Goal: Entertainment & Leisure: Browse casually

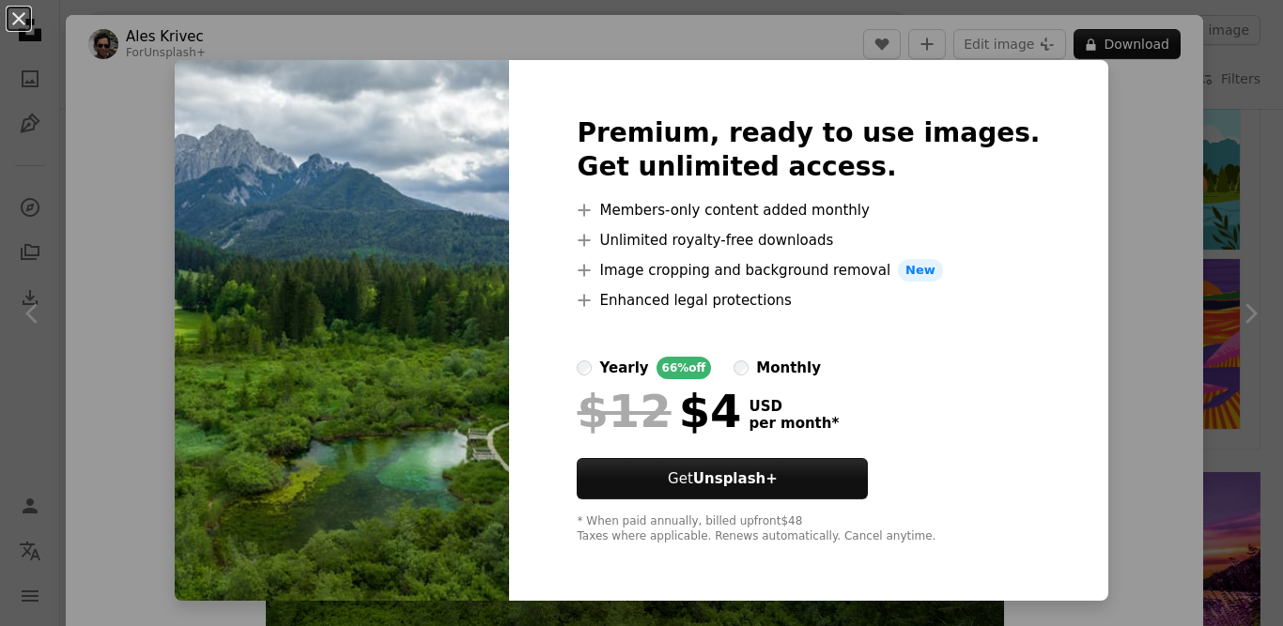
scroll to position [751, 0]
click at [505, 280] on img at bounding box center [342, 330] width 334 height 541
click at [1094, 40] on div "An X shape Premium, ready to use images. Get unlimited access. A plus sign Memb…" at bounding box center [641, 313] width 1283 height 626
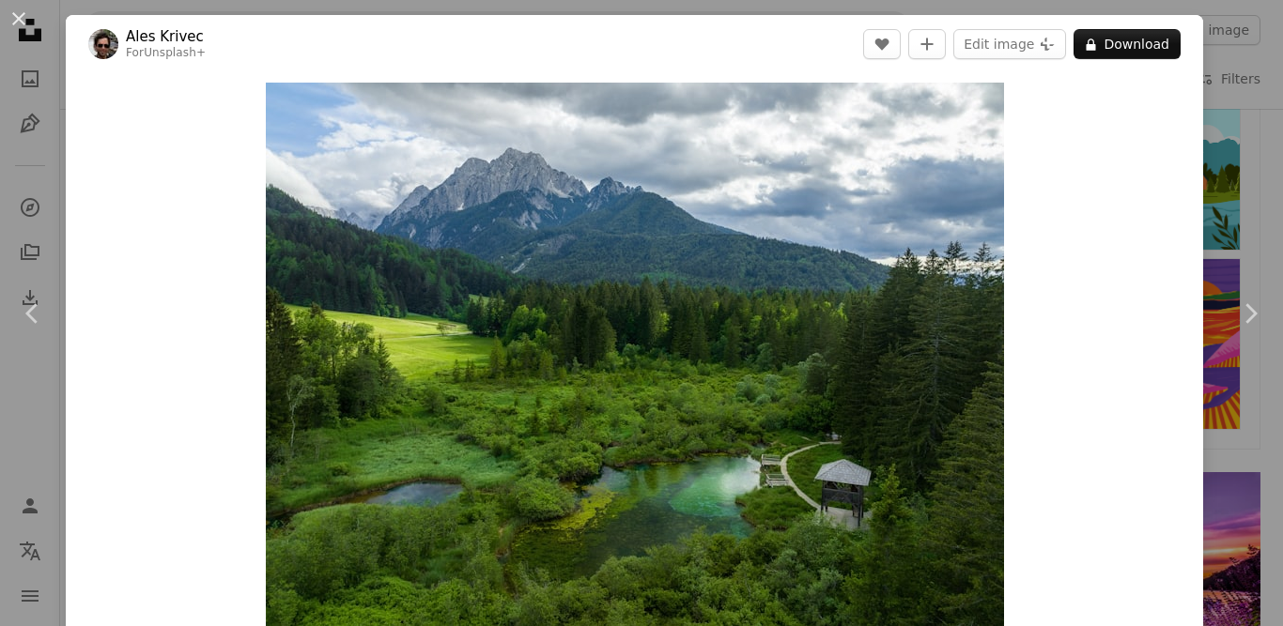
scroll to position [0, 384]
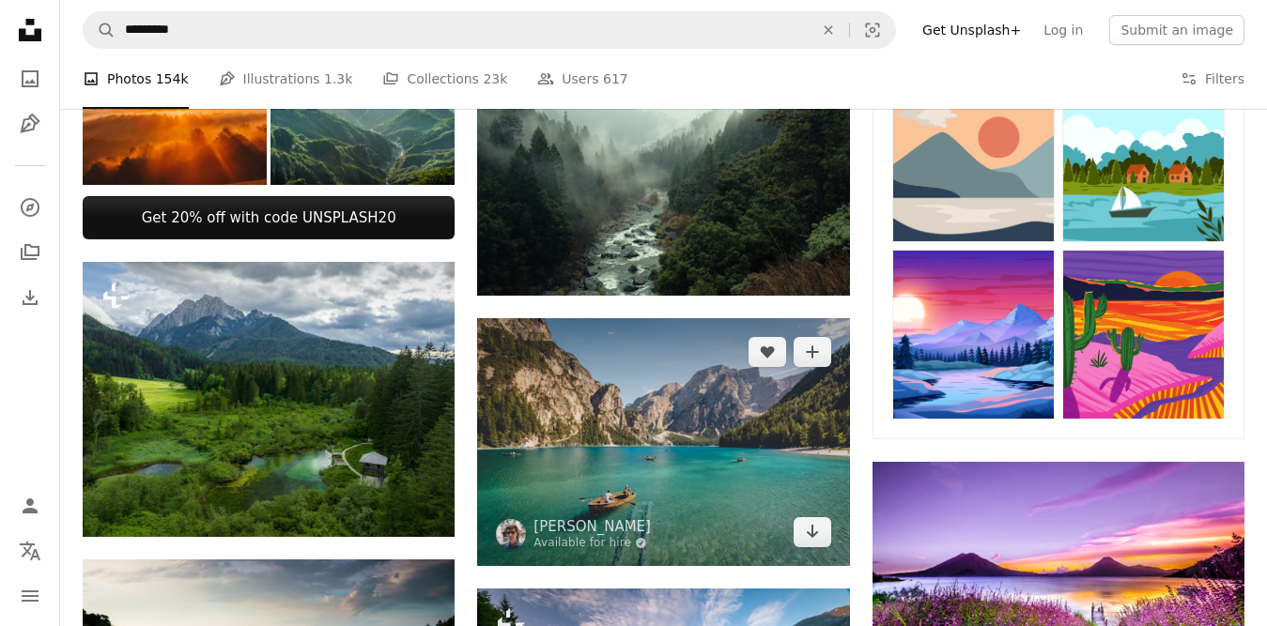
click at [675, 440] on img at bounding box center [663, 442] width 372 height 248
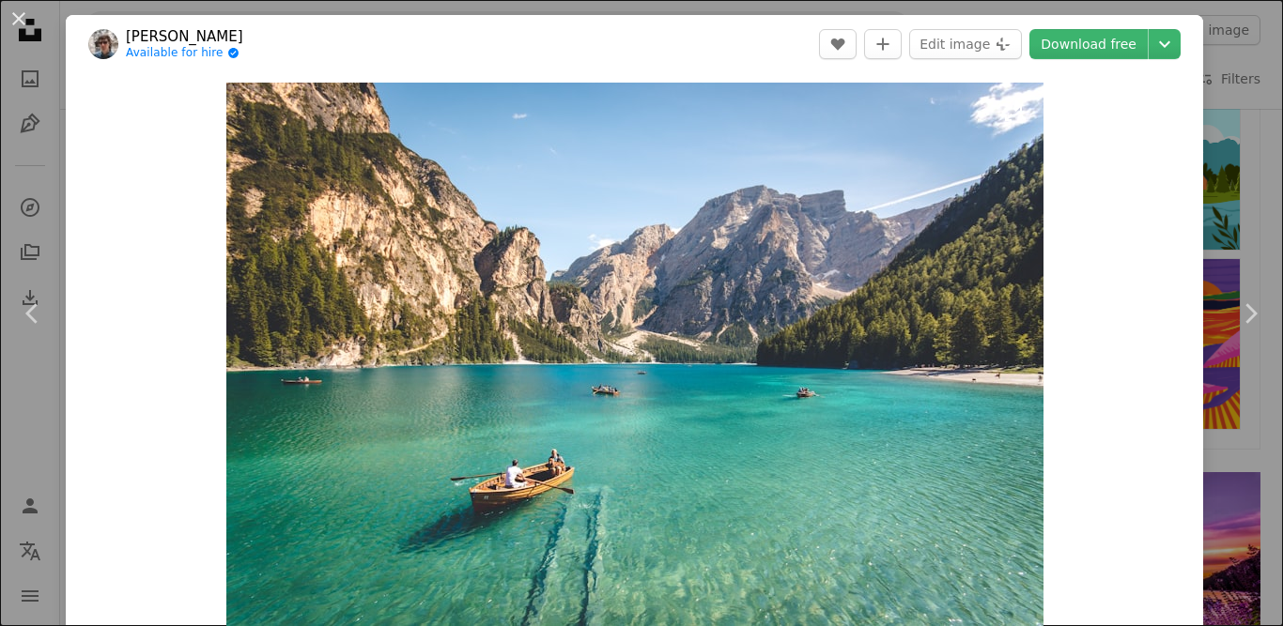
scroll to position [94, 0]
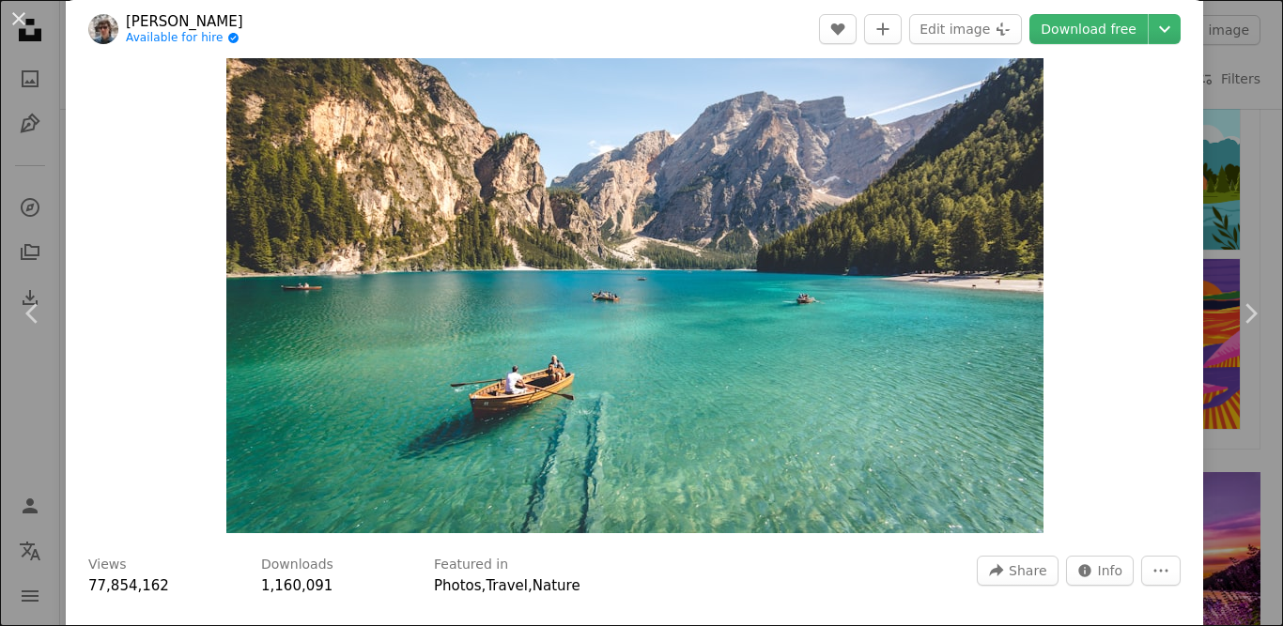
click at [478, 276] on img "Zoom in on this image" at bounding box center [634, 261] width 817 height 545
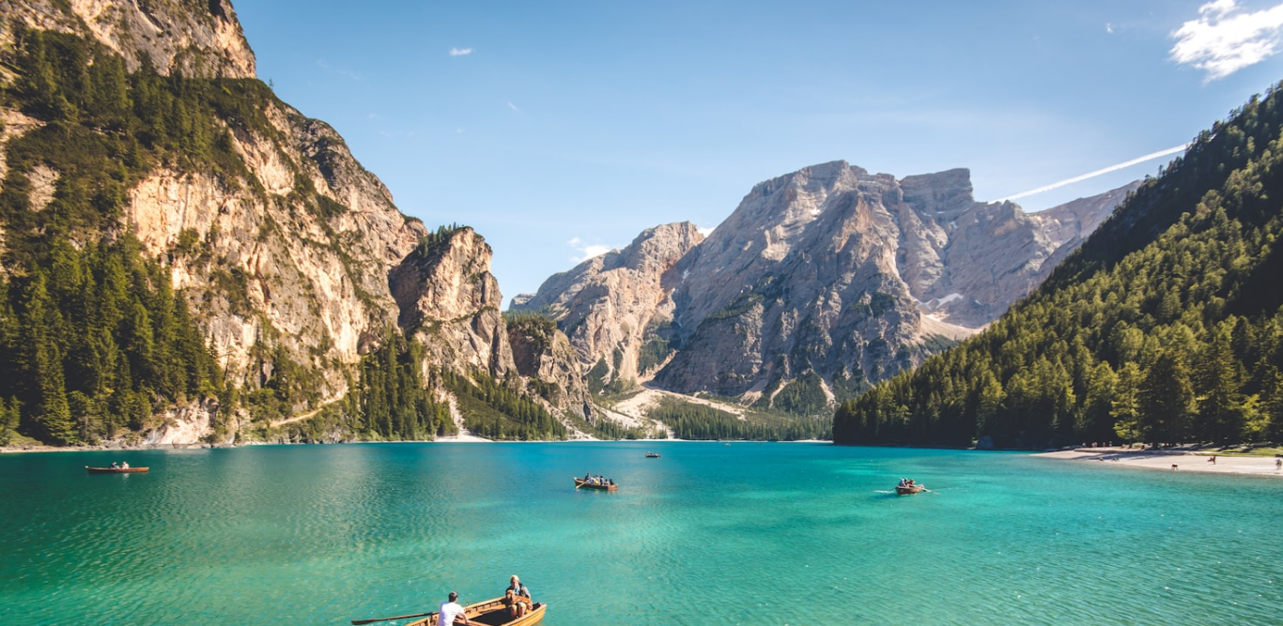
scroll to position [110, 0]
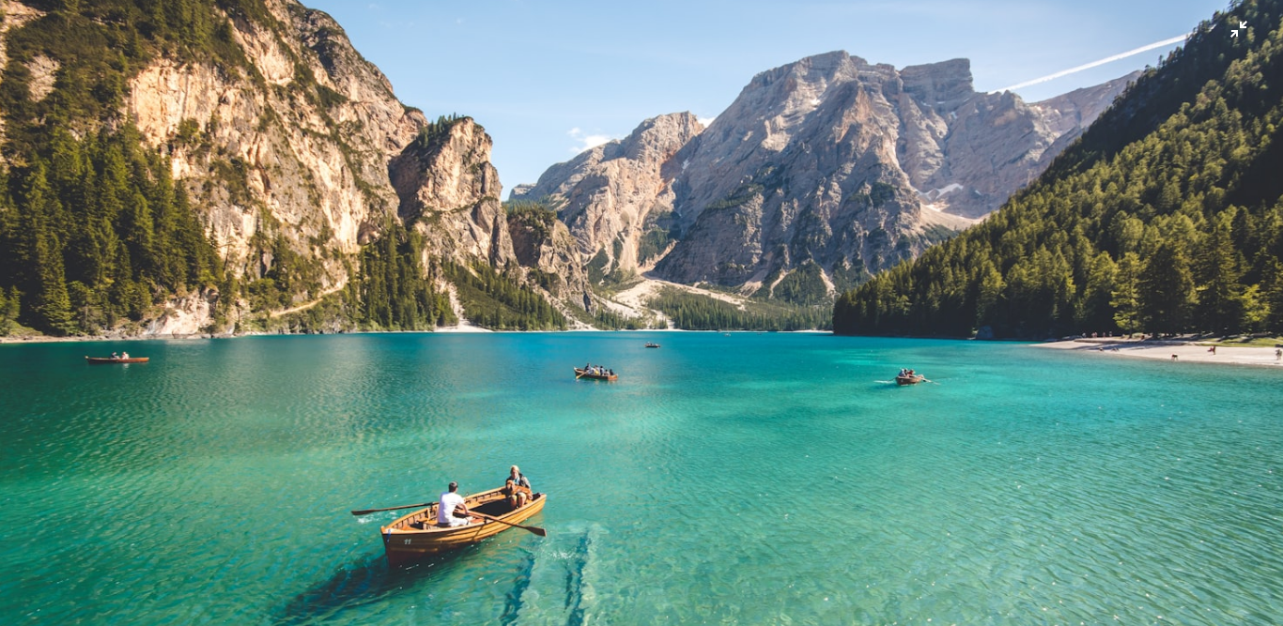
click at [471, 250] on img "Zoom out on this image" at bounding box center [641, 317] width 1285 height 857
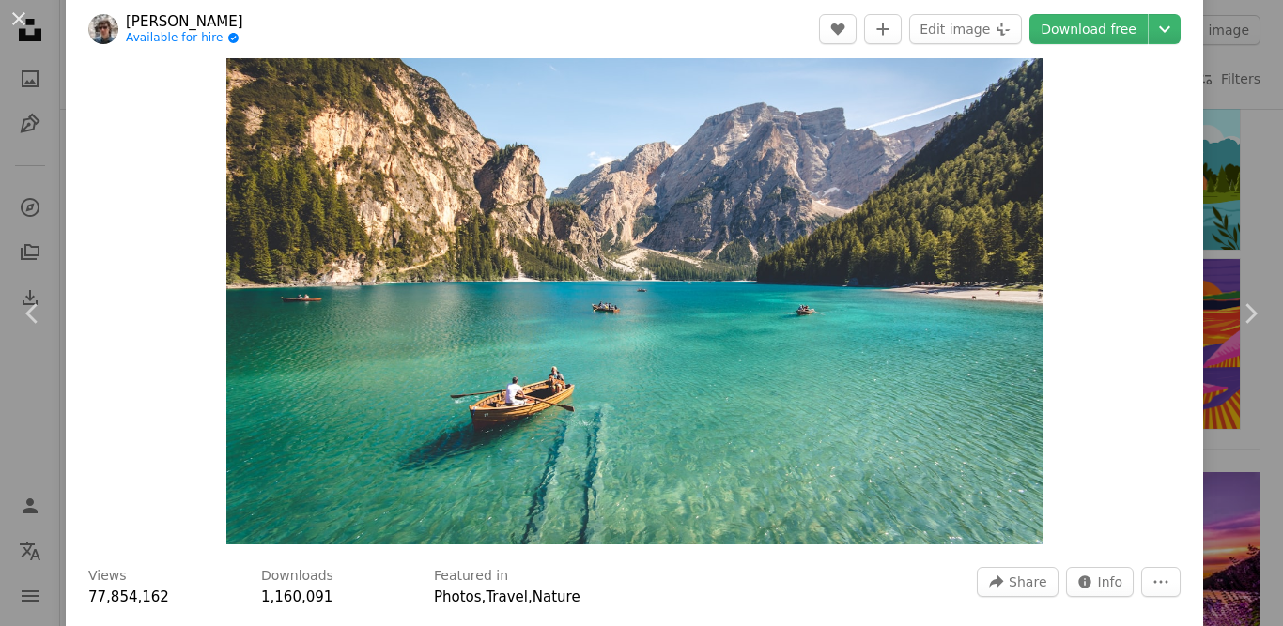
click at [471, 250] on img "Zoom in on this image" at bounding box center [634, 272] width 817 height 545
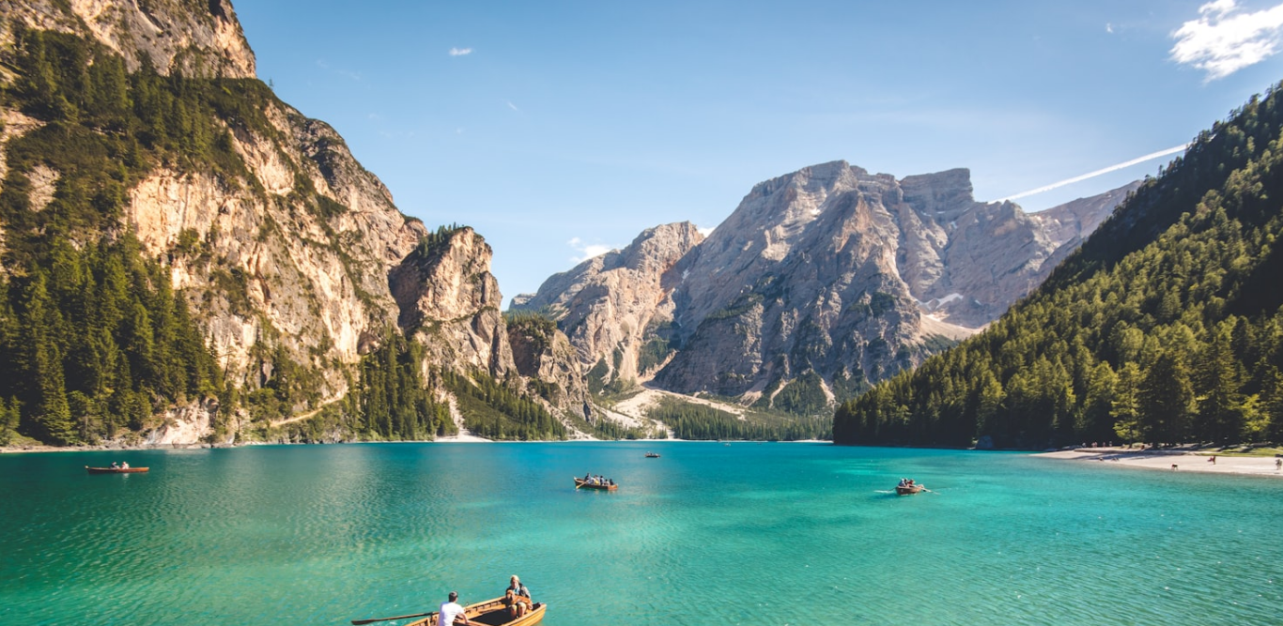
scroll to position [110, 0]
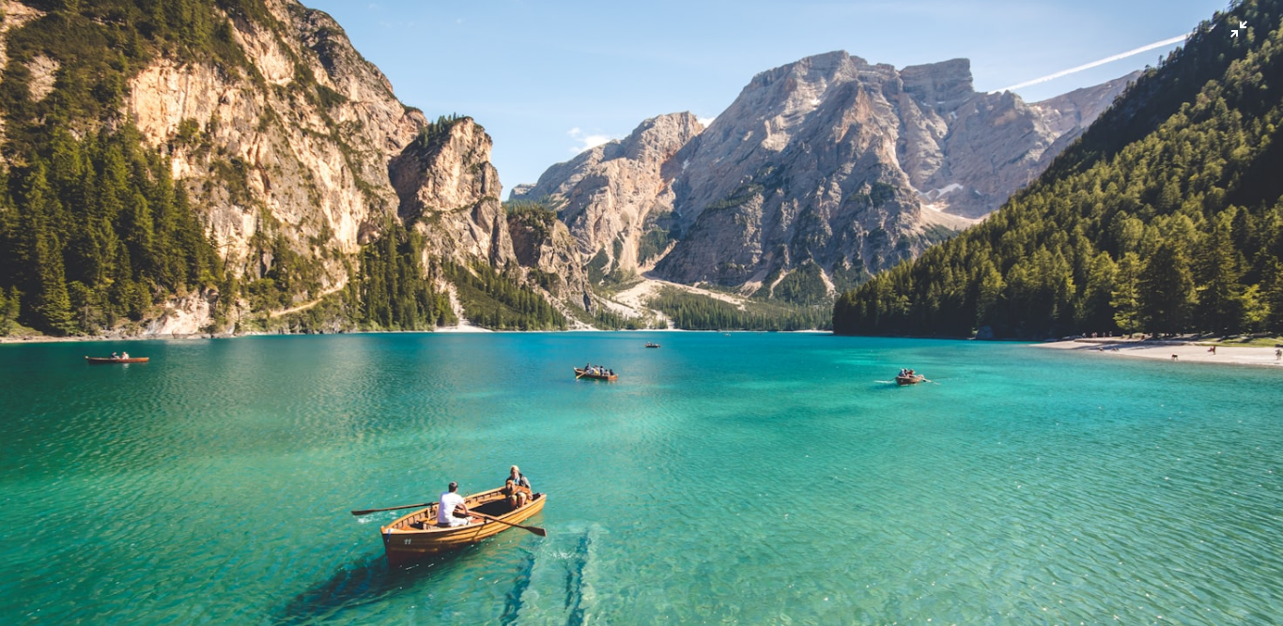
click at [471, 250] on img "Zoom out on this image" at bounding box center [641, 317] width 1285 height 857
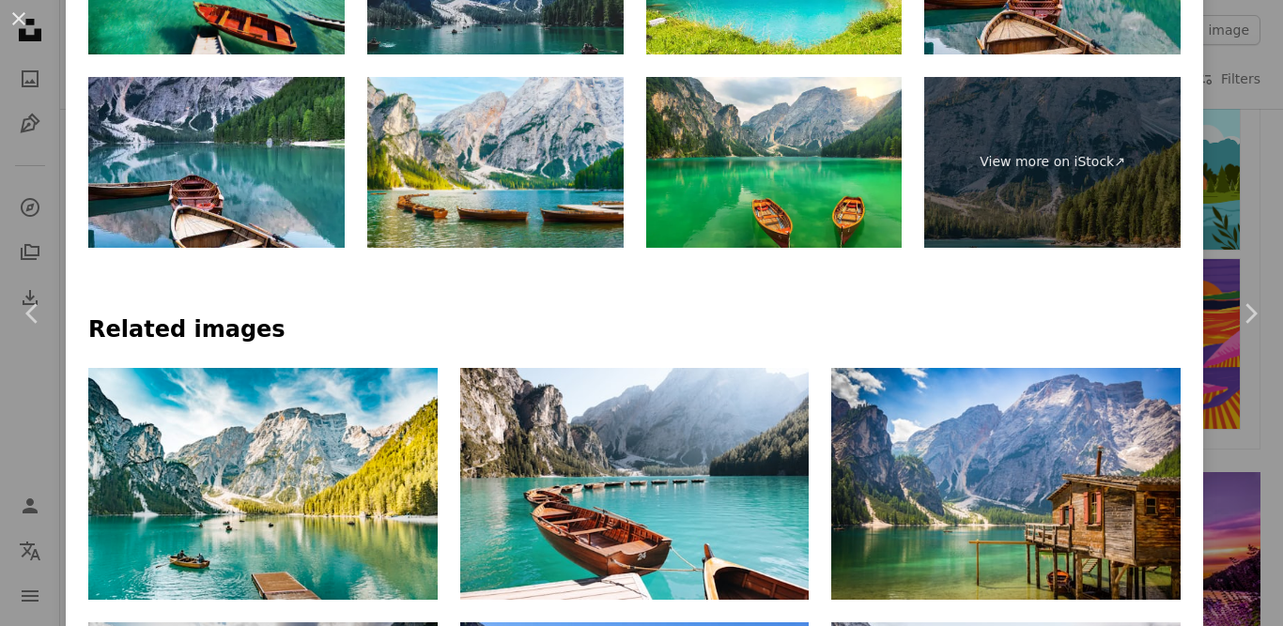
scroll to position [1304, 0]
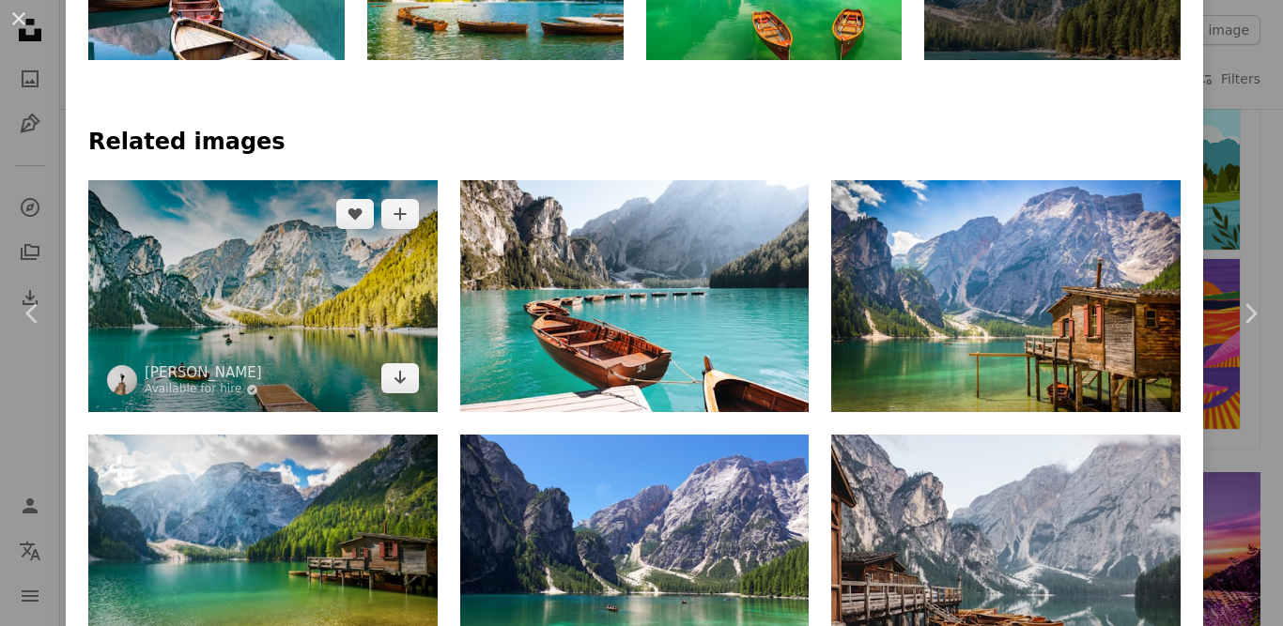
click at [322, 323] on img at bounding box center [262, 296] width 349 height 233
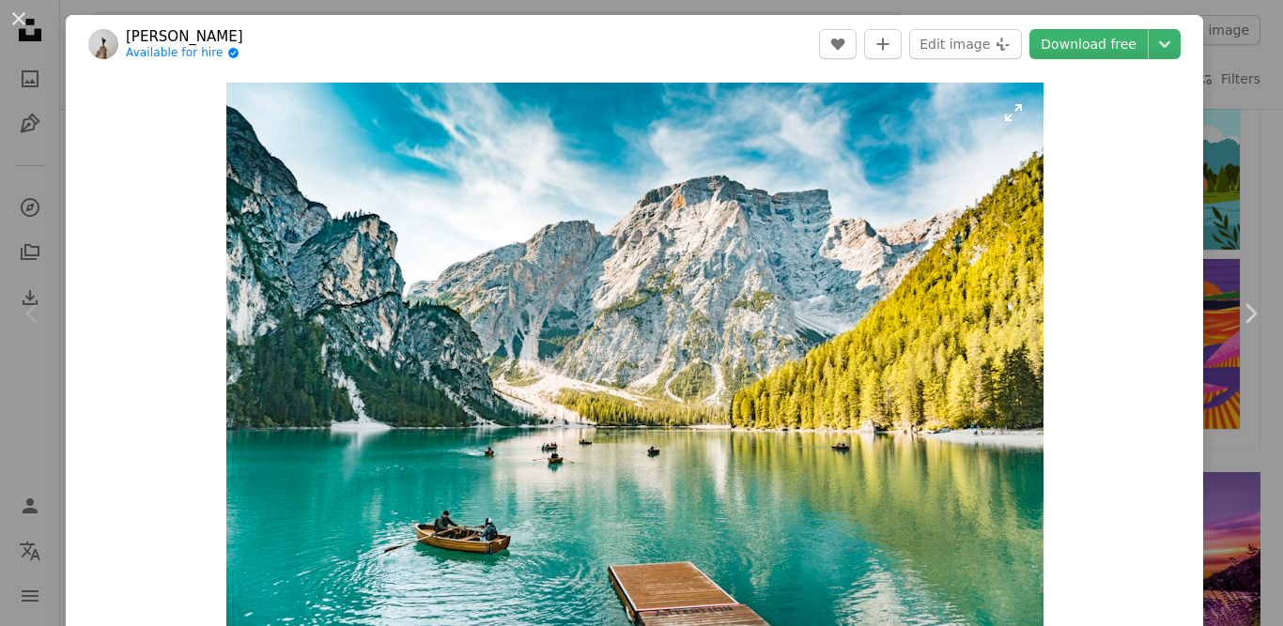
drag, startPoint x: 636, startPoint y: 364, endPoint x: 623, endPoint y: 373, distance: 15.6
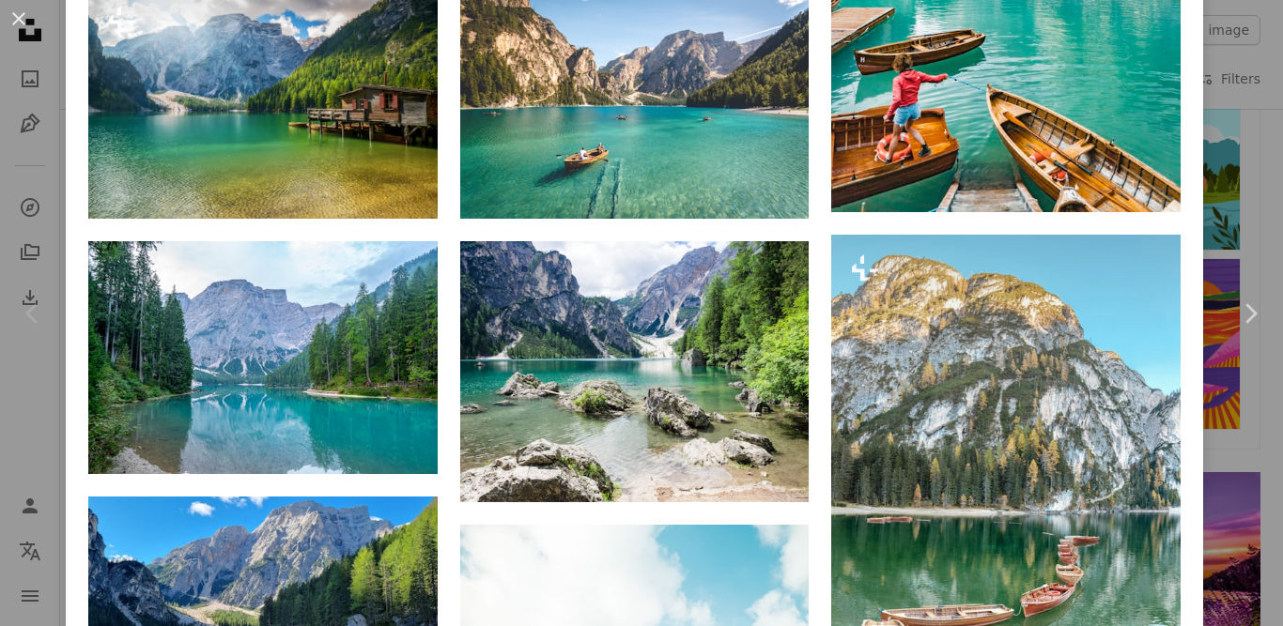
scroll to position [1690, 0]
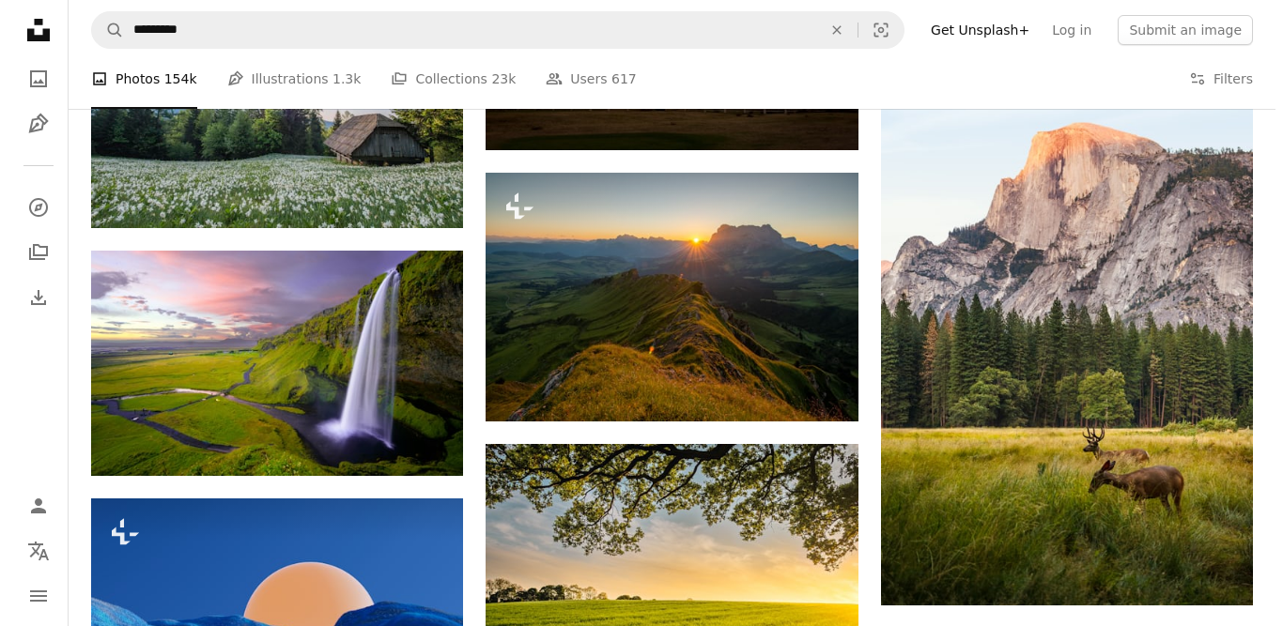
scroll to position [6762, 0]
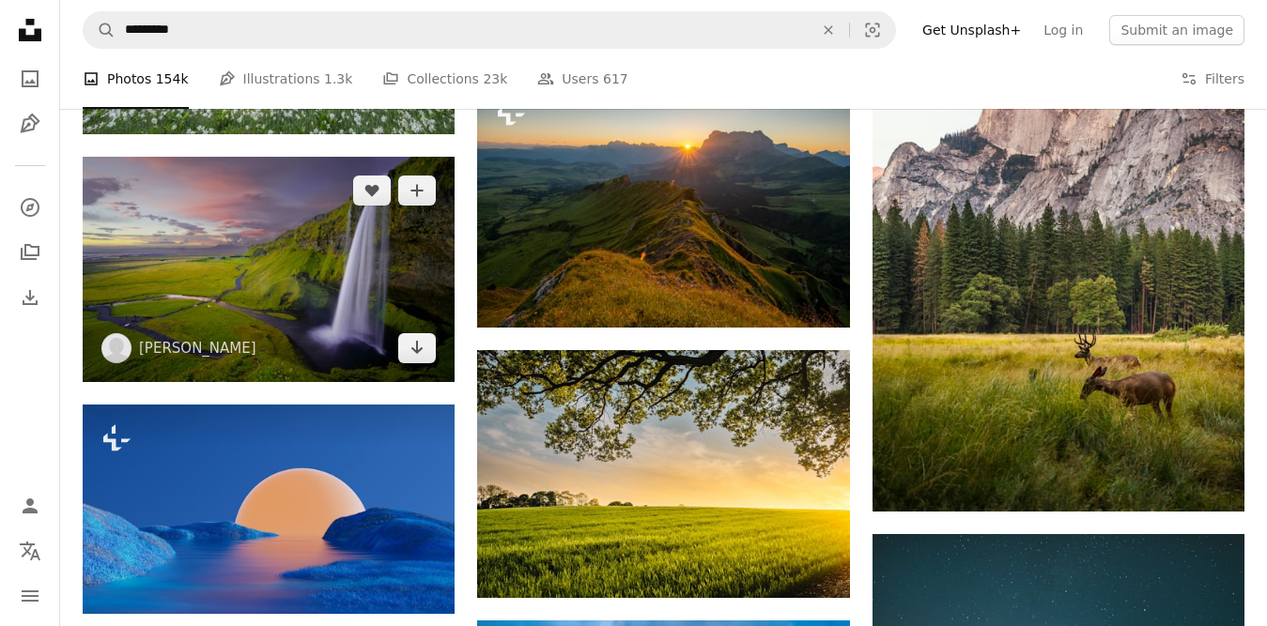
click at [128, 300] on img at bounding box center [269, 269] width 372 height 225
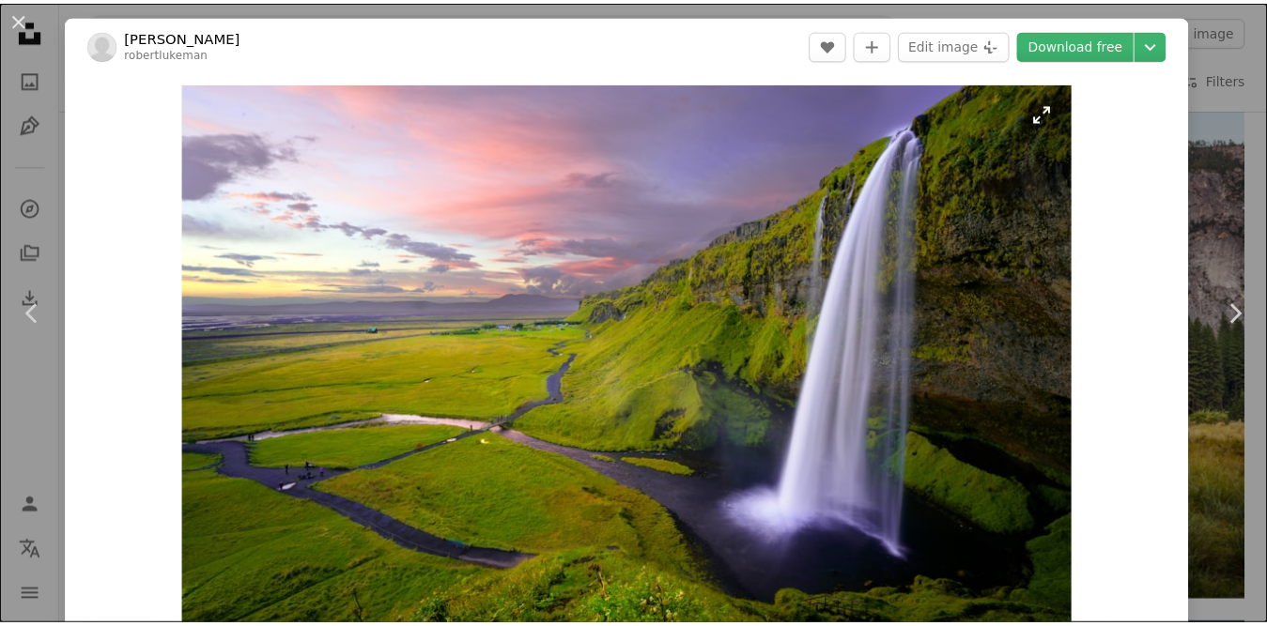
scroll to position [282, 0]
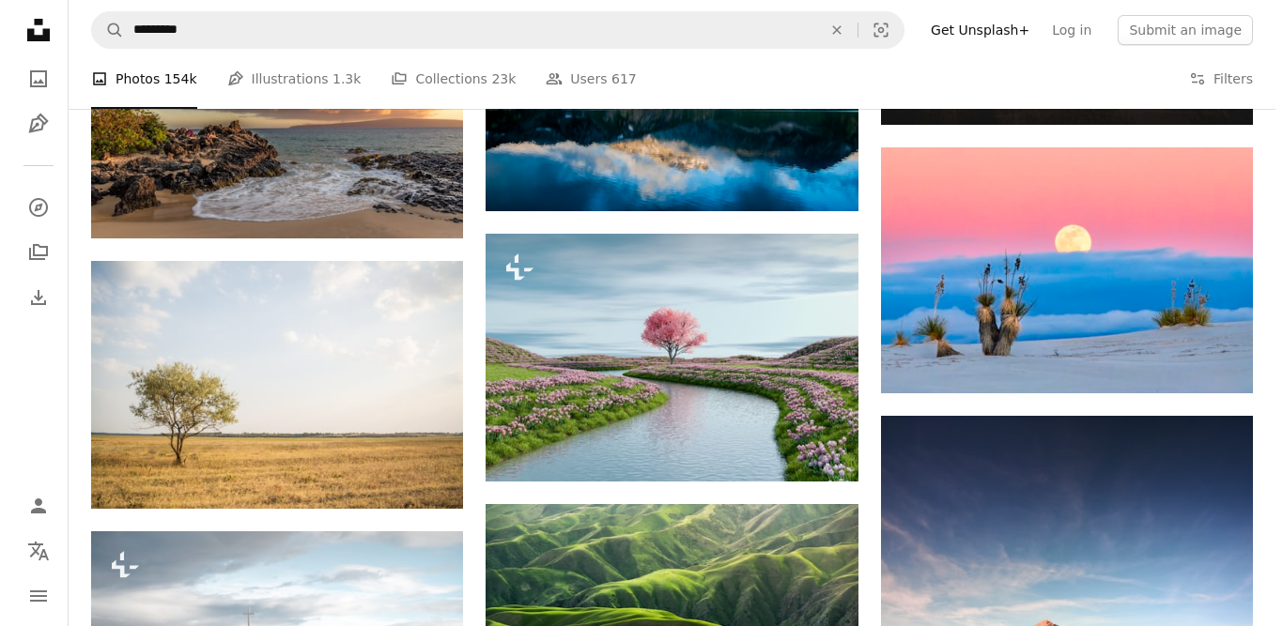
scroll to position [7513, 0]
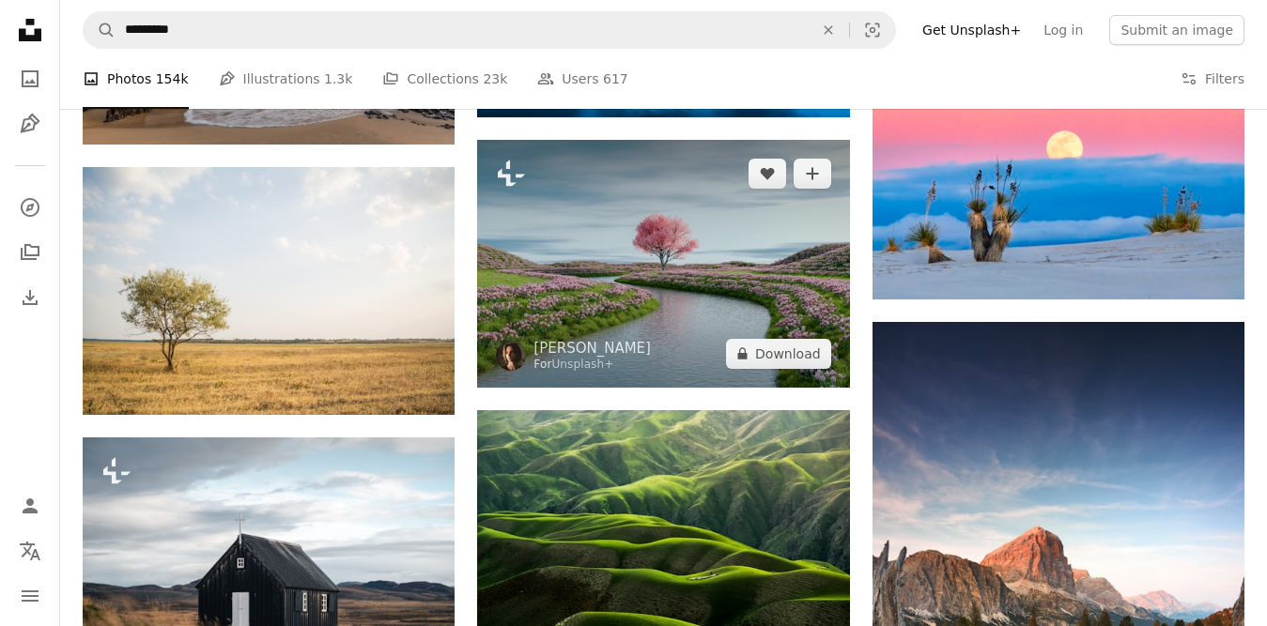
click at [586, 298] on img at bounding box center [663, 264] width 372 height 248
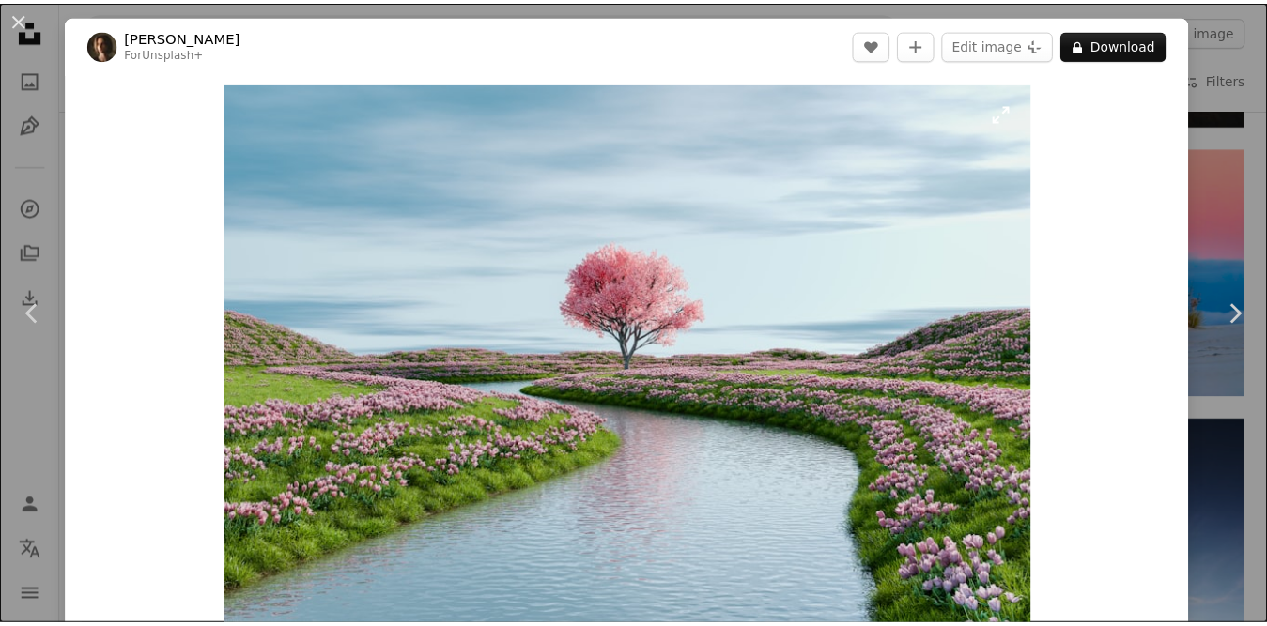
scroll to position [94, 0]
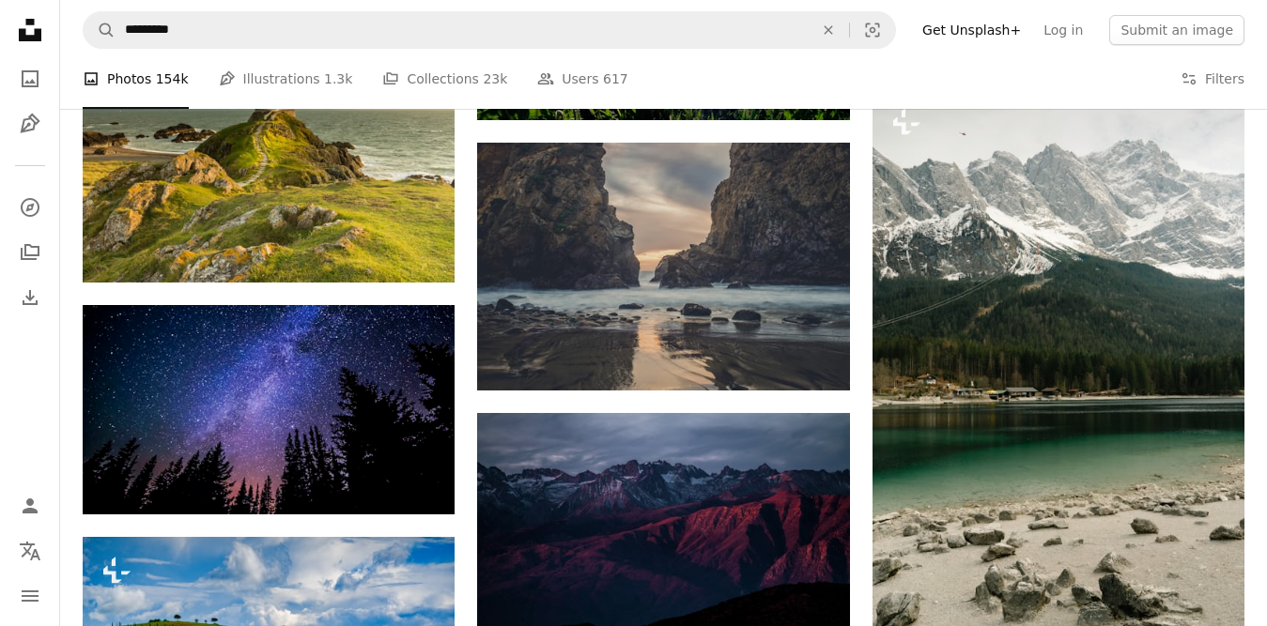
scroll to position [12772, 0]
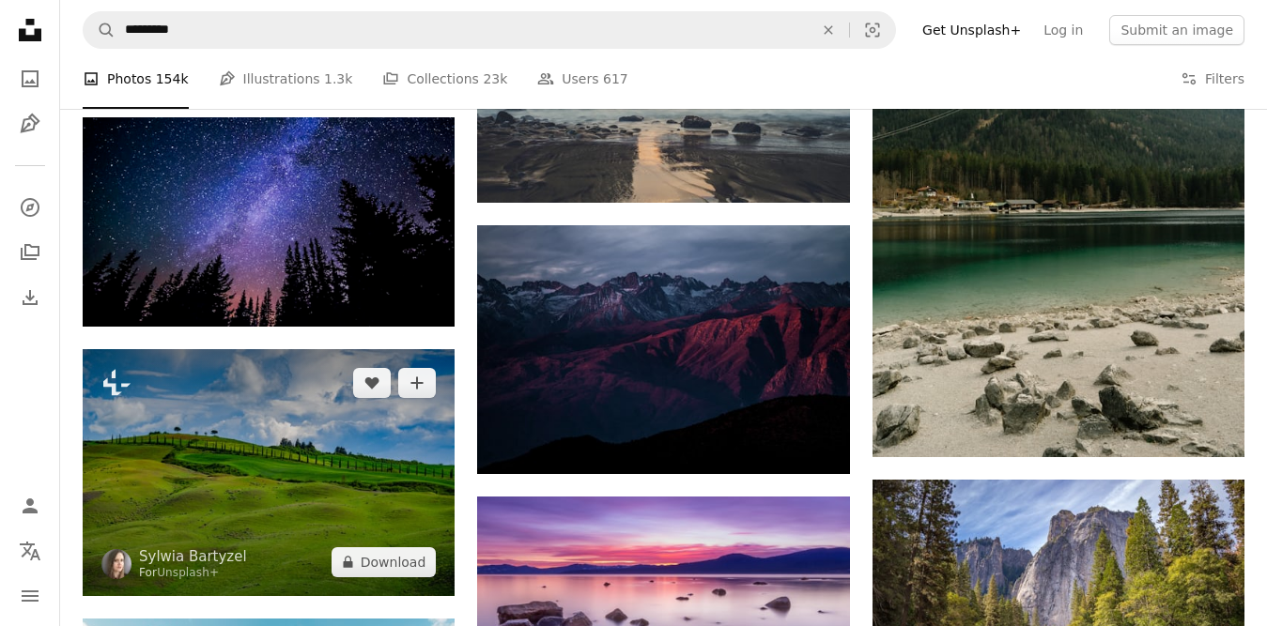
click at [217, 511] on img at bounding box center [269, 472] width 372 height 246
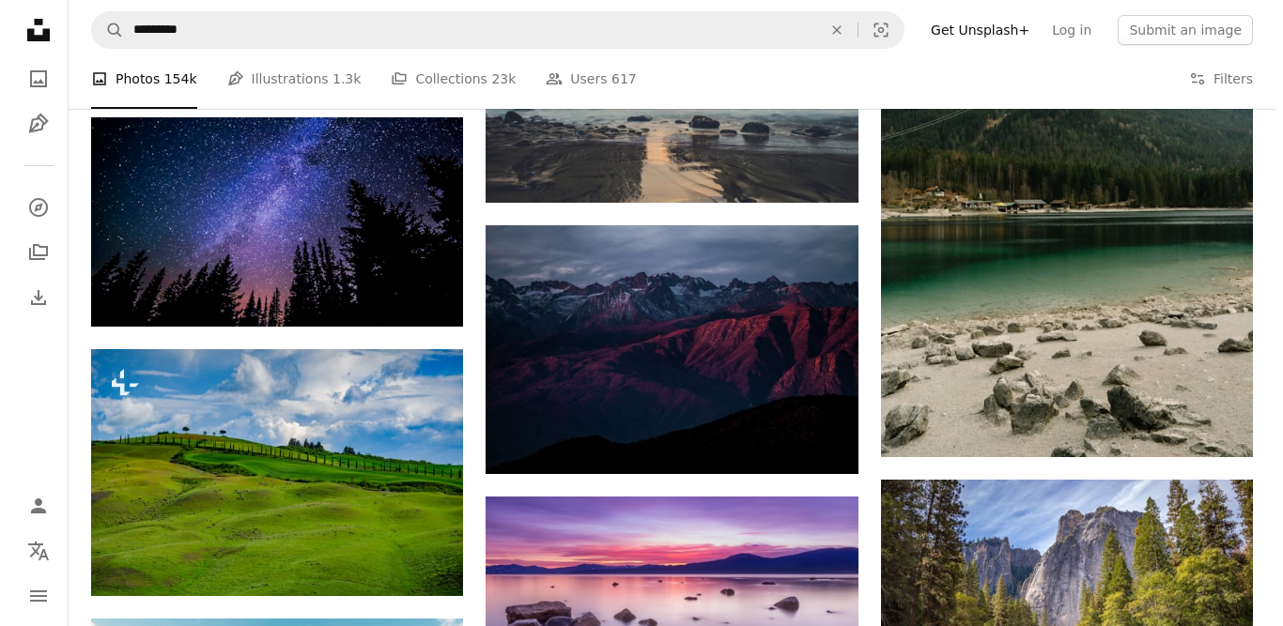
scroll to position [13054, 0]
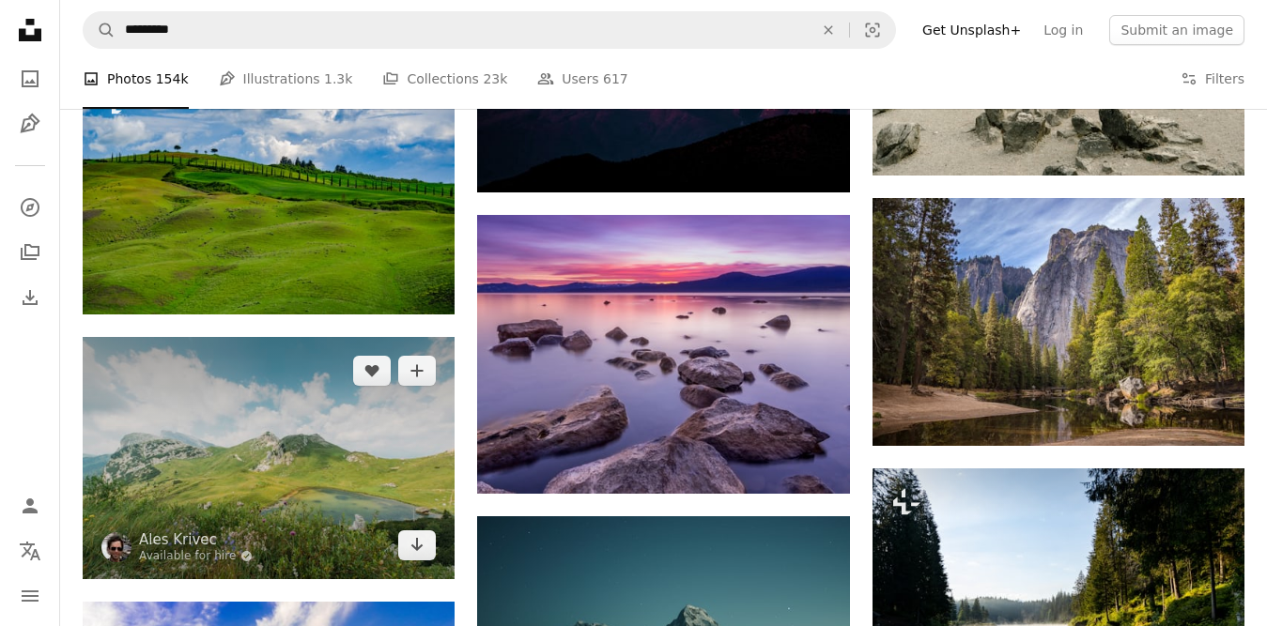
click at [202, 474] on img at bounding box center [269, 458] width 372 height 242
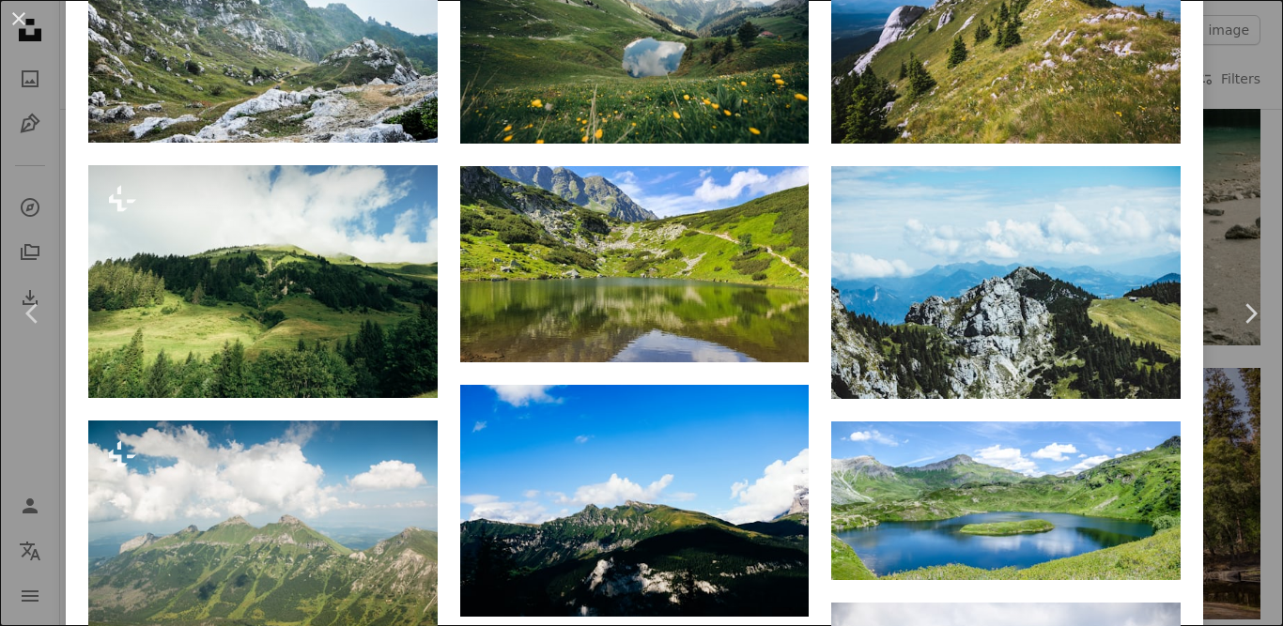
scroll to position [1690, 0]
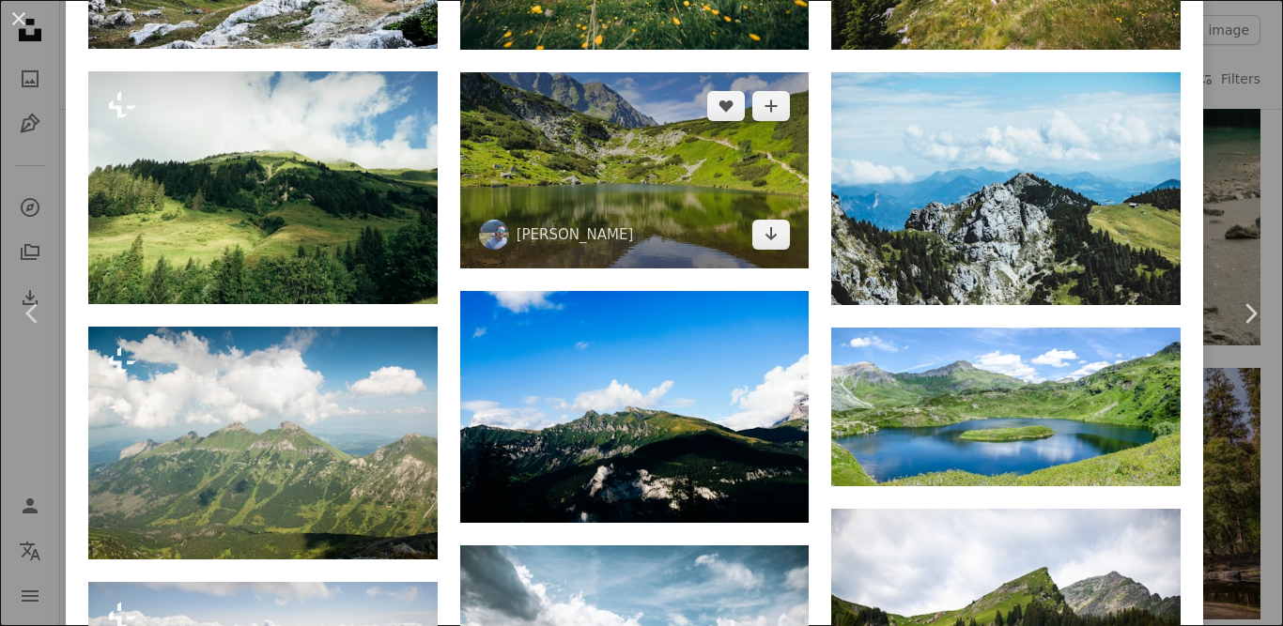
click at [697, 206] on img at bounding box center [634, 170] width 349 height 196
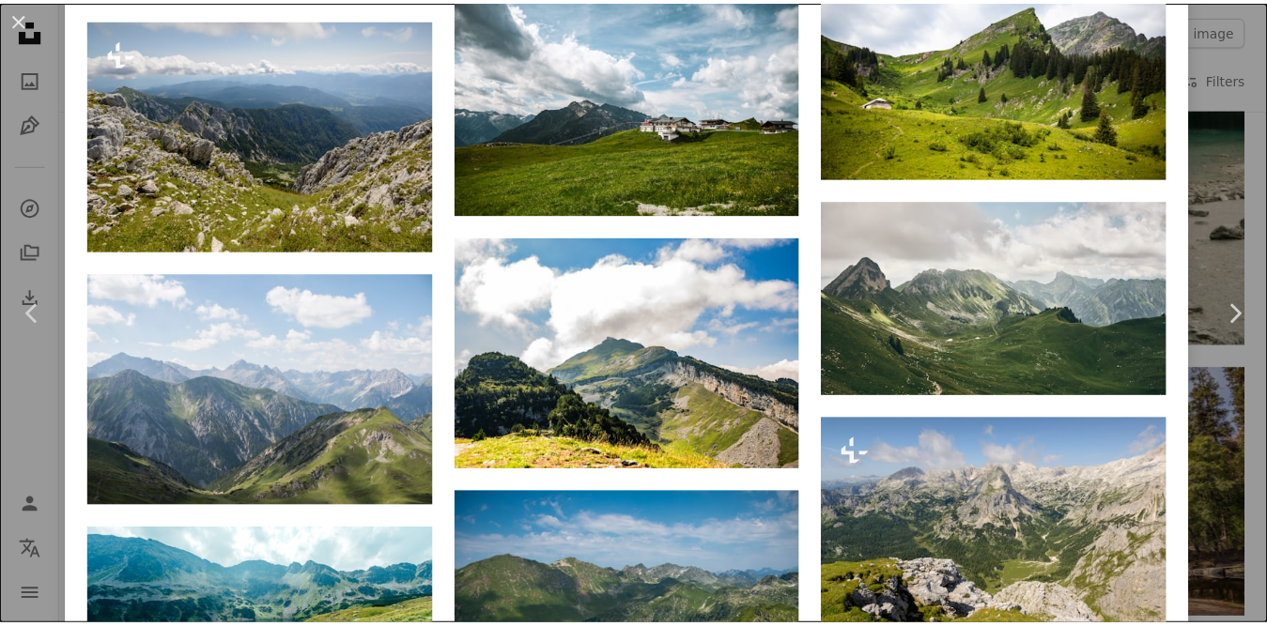
scroll to position [2348, 0]
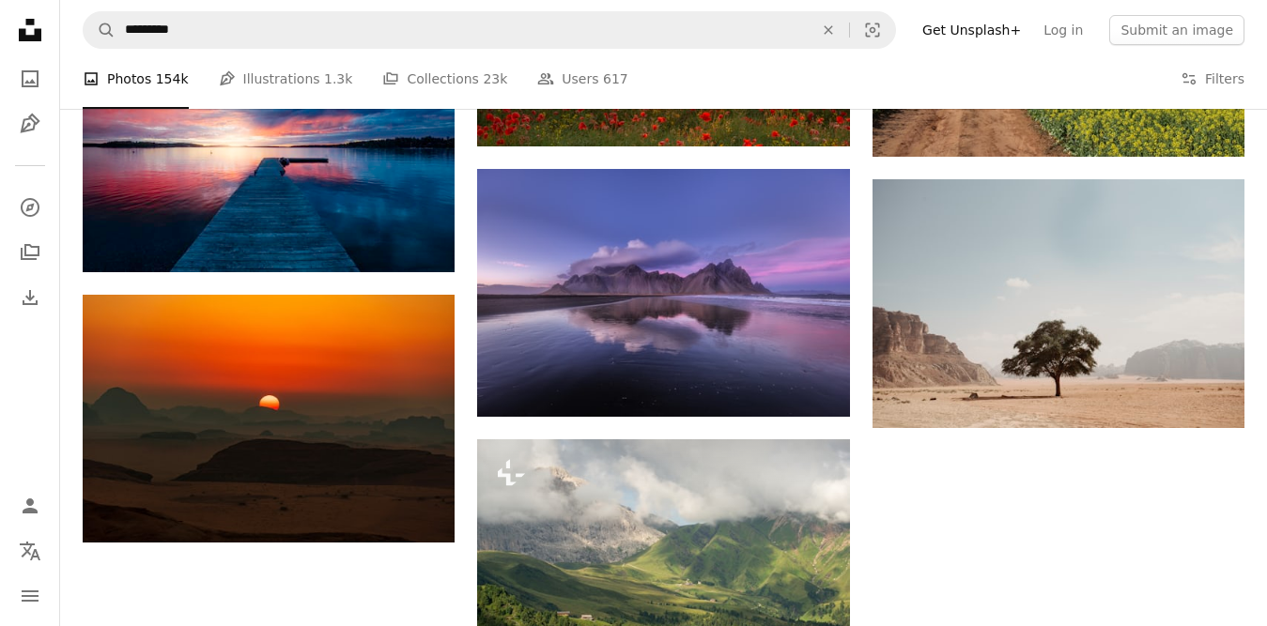
scroll to position [14933, 0]
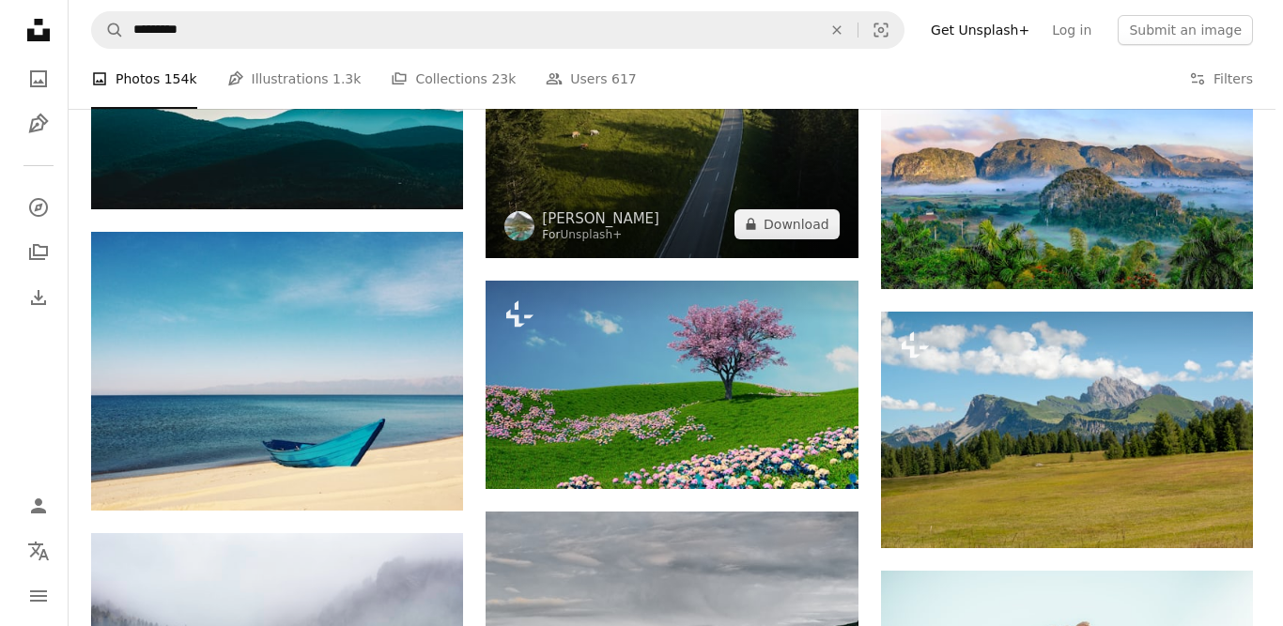
scroll to position [16529, 0]
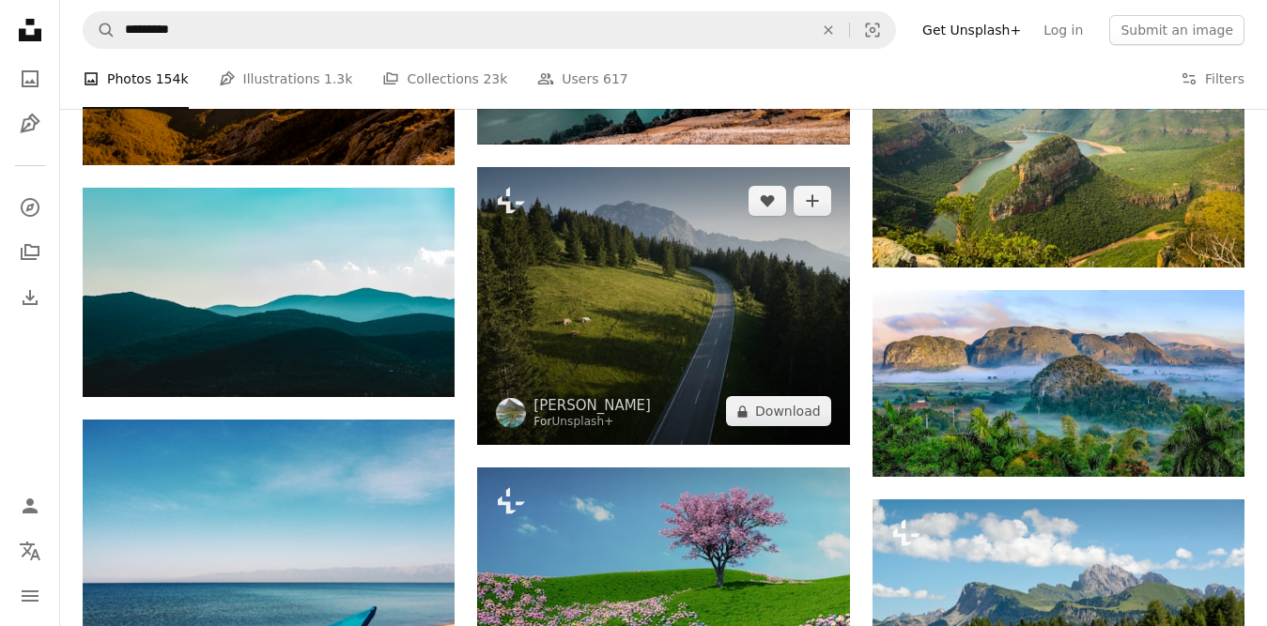
click at [660, 326] on img at bounding box center [663, 306] width 372 height 278
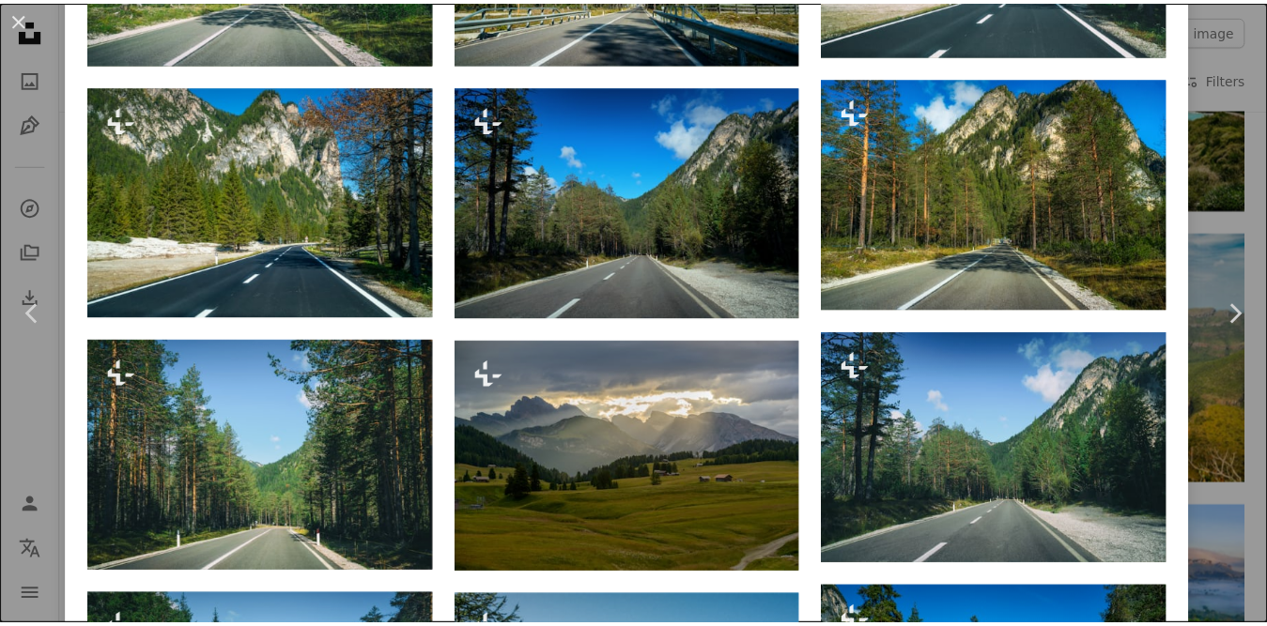
scroll to position [2066, 0]
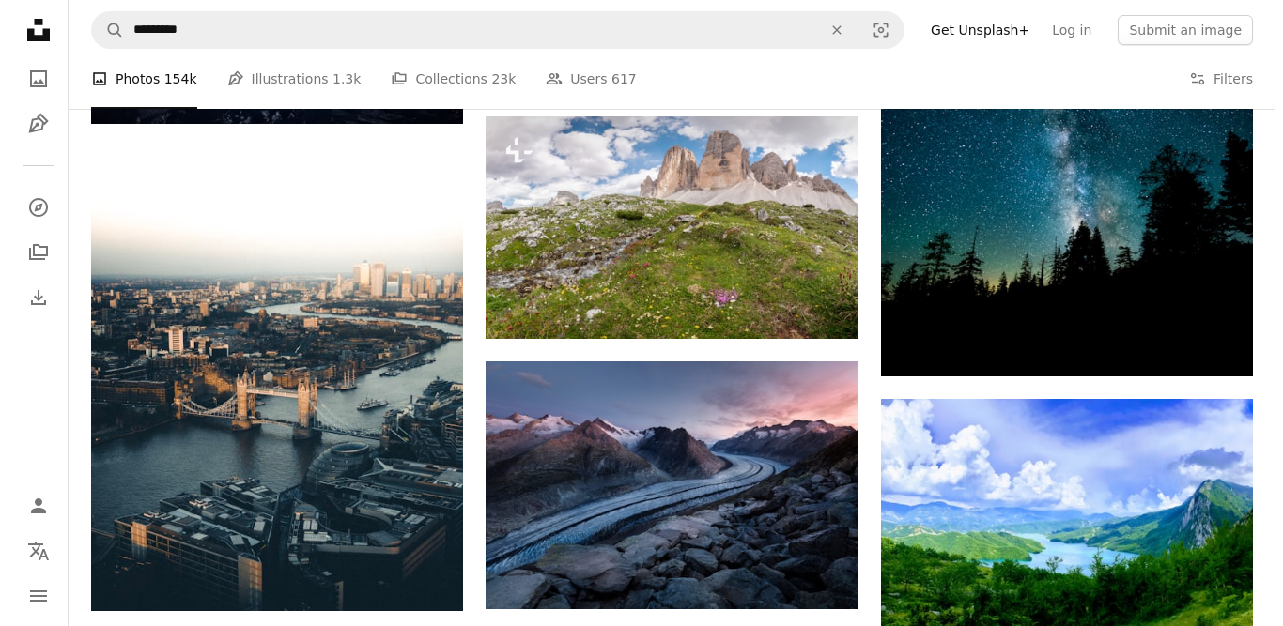
scroll to position [21037, 0]
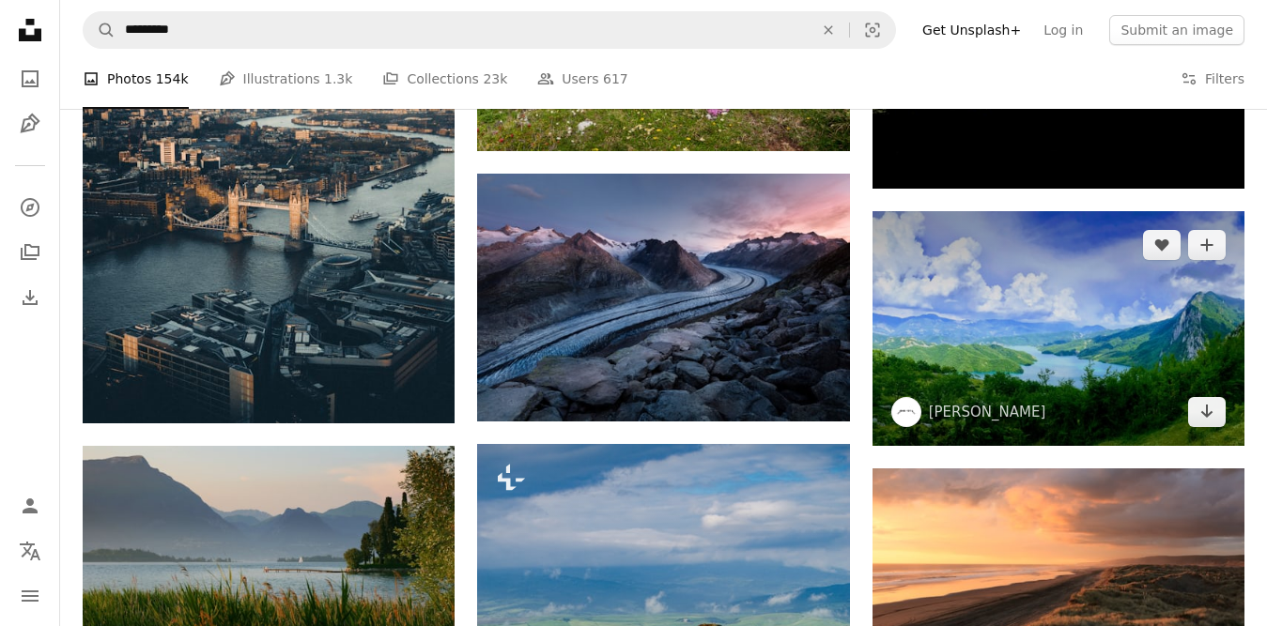
click at [1029, 387] on img at bounding box center [1058, 328] width 372 height 235
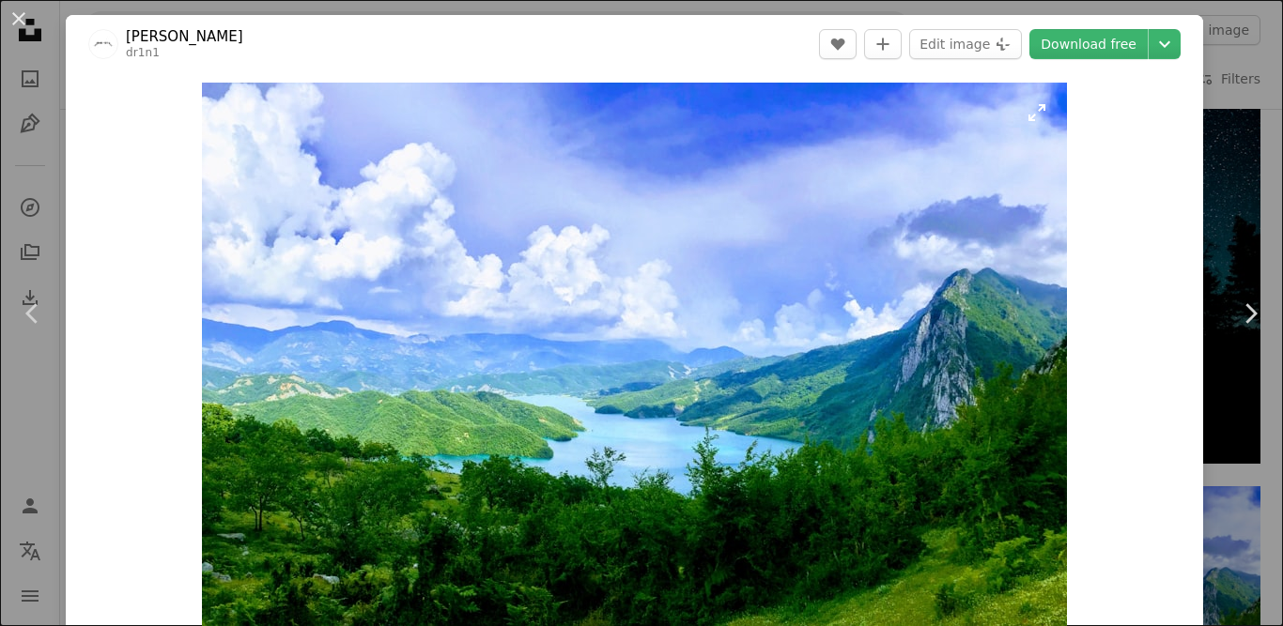
click at [625, 361] on img "Zoom in on this image" at bounding box center [634, 355] width 865 height 545
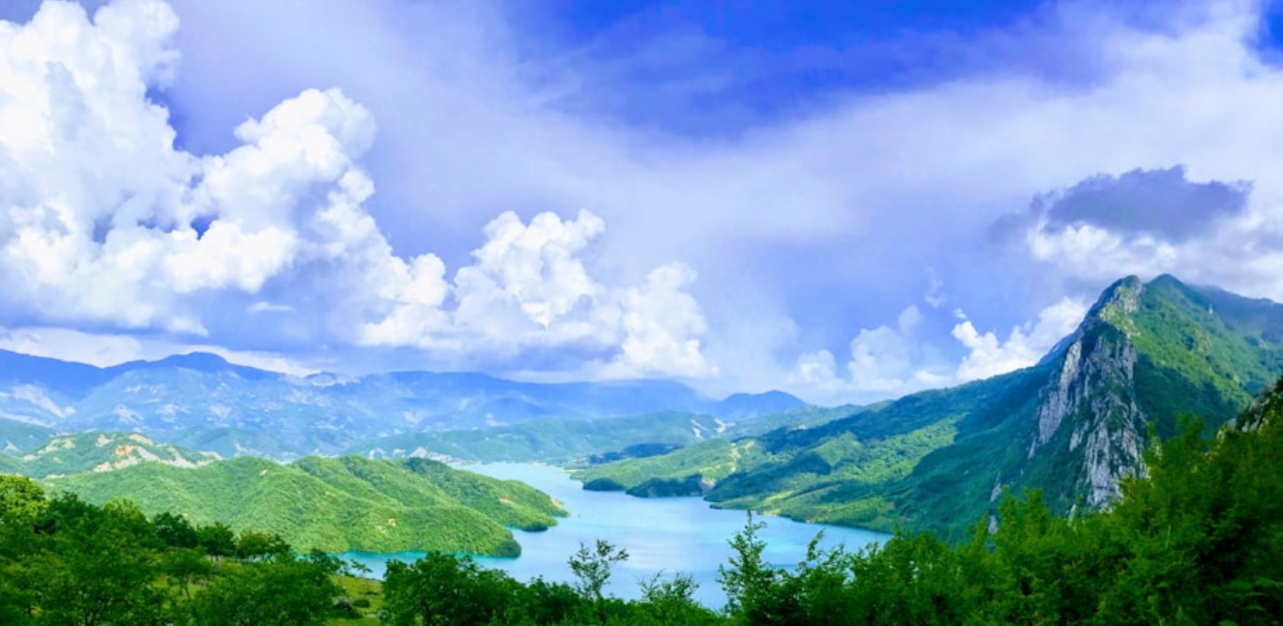
scroll to position [86, 0]
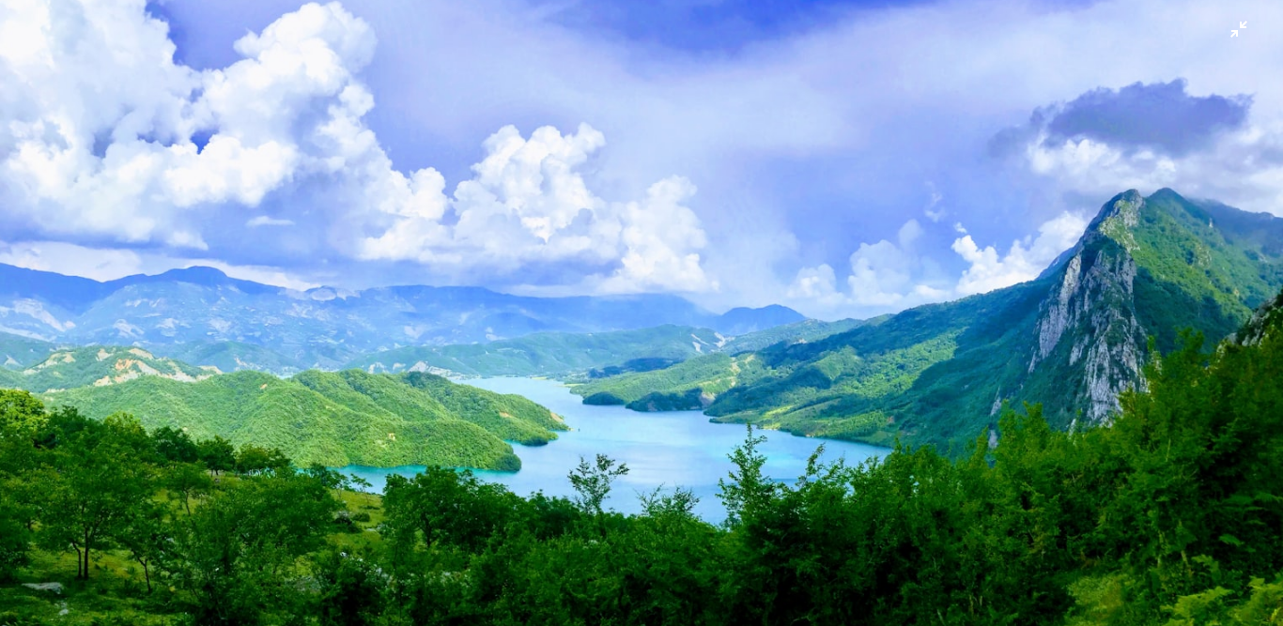
click at [625, 361] on img "Zoom out on this image" at bounding box center [641, 318] width 1285 height 810
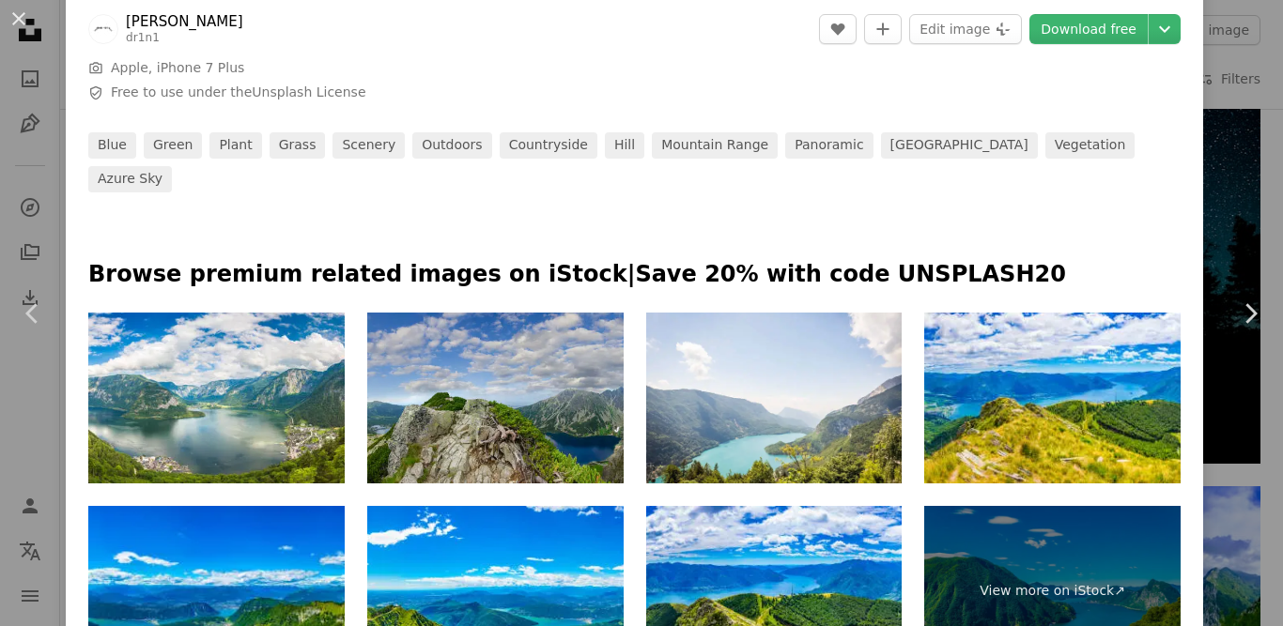
scroll to position [846, 0]
